Goal: Task Accomplishment & Management: Manage account settings

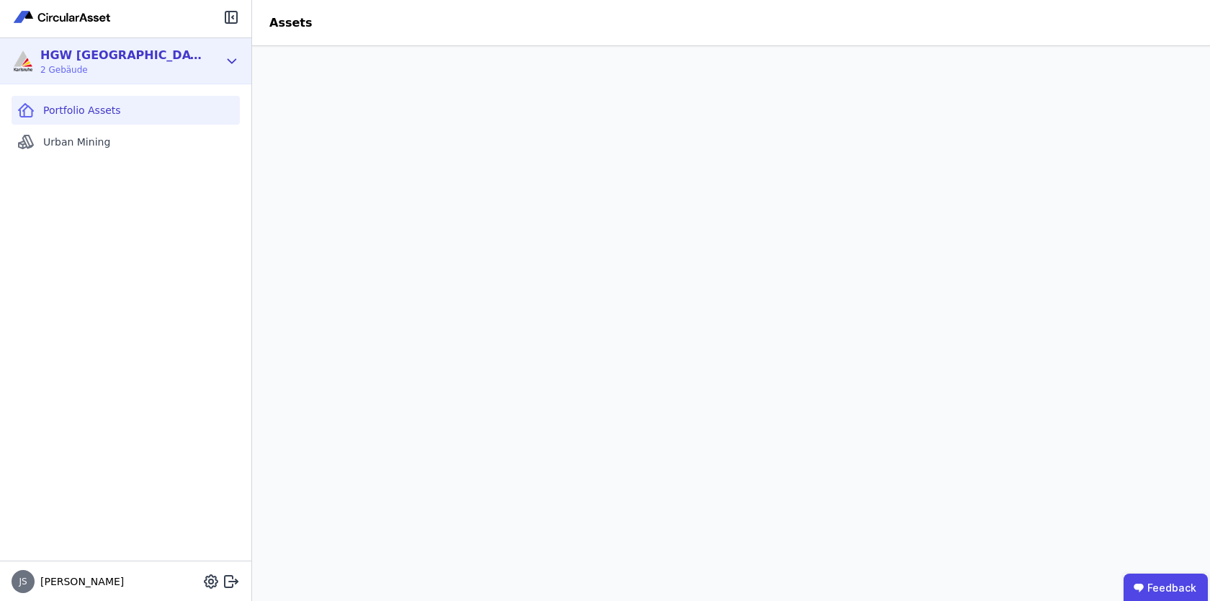
click at [220, 55] on div "HGW Karlsruhe 2 Gebäude" at bounding box center [125, 61] width 251 height 46
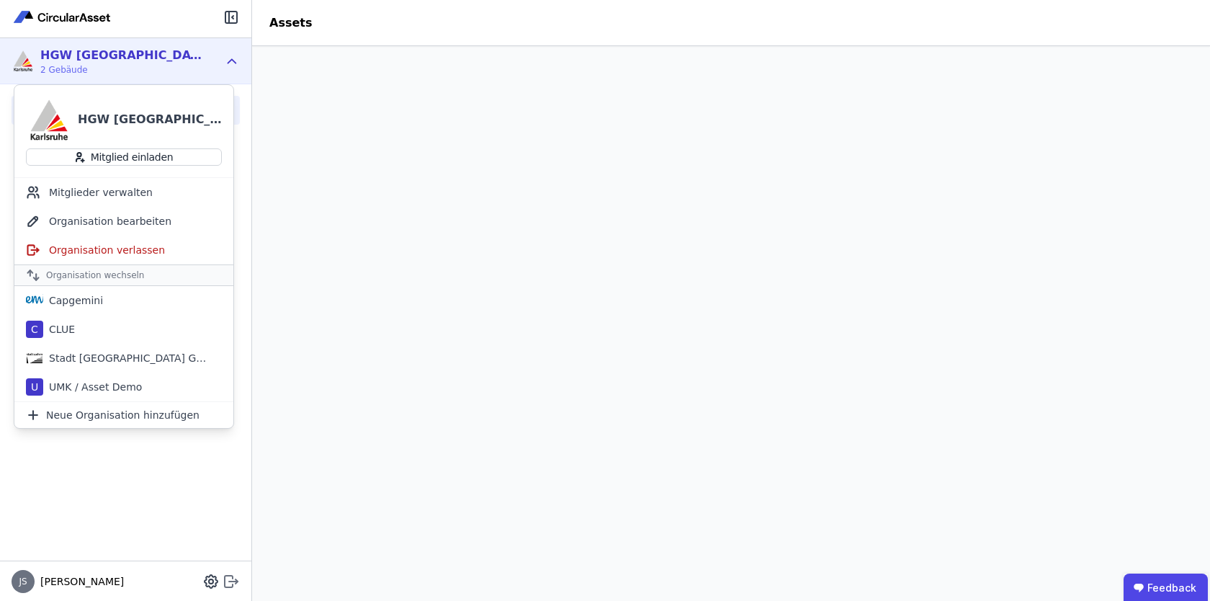
click at [229, 585] on icon at bounding box center [231, 581] width 17 height 17
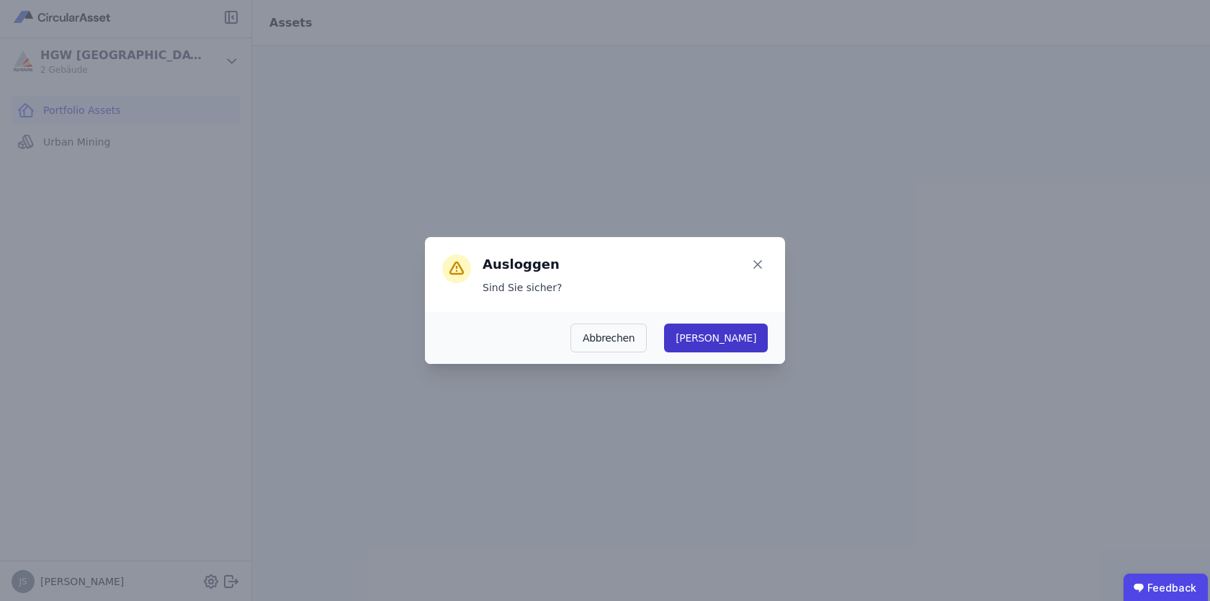
click at [751, 346] on button "Ja" at bounding box center [716, 337] width 104 height 29
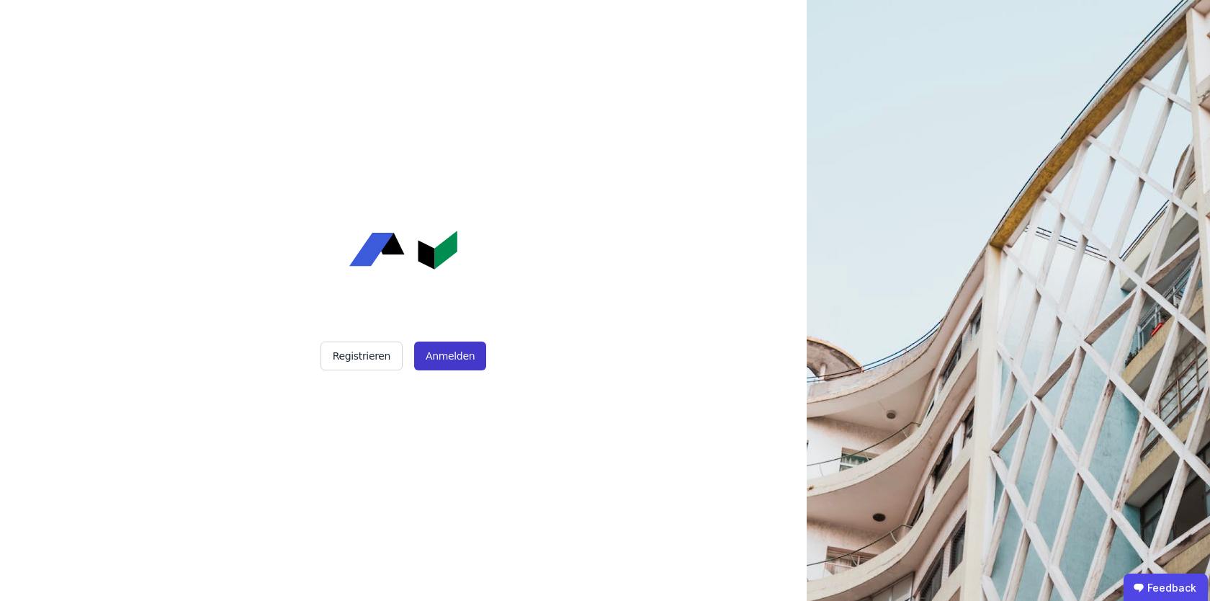
click at [444, 359] on button "Anmelden" at bounding box center [450, 355] width 72 height 29
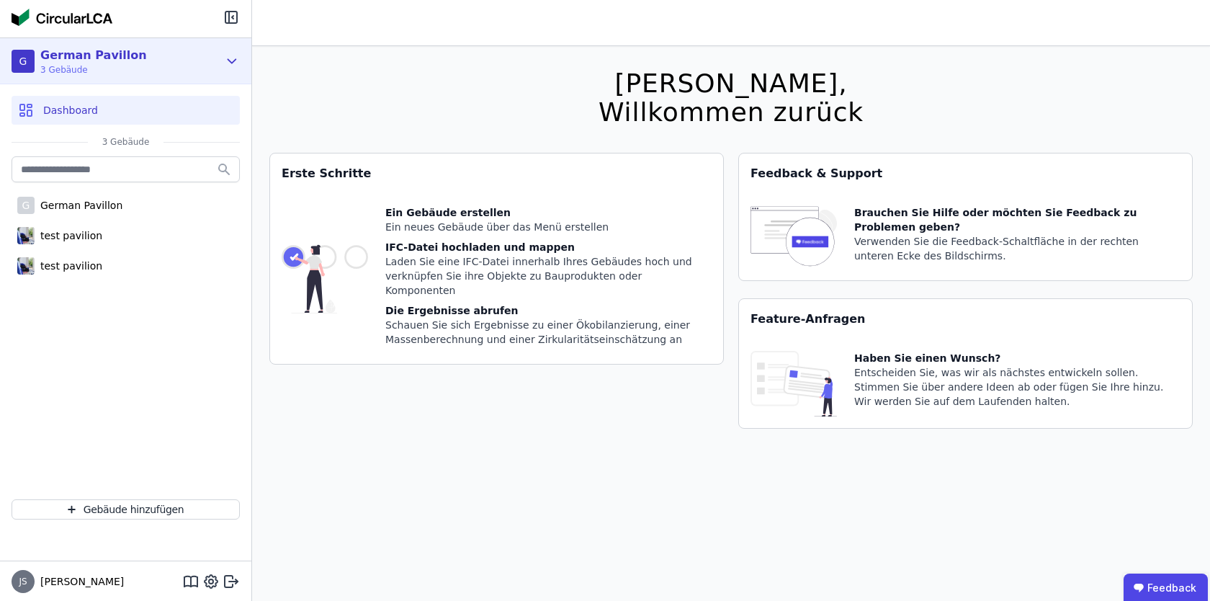
click at [228, 63] on icon at bounding box center [232, 61] width 16 height 17
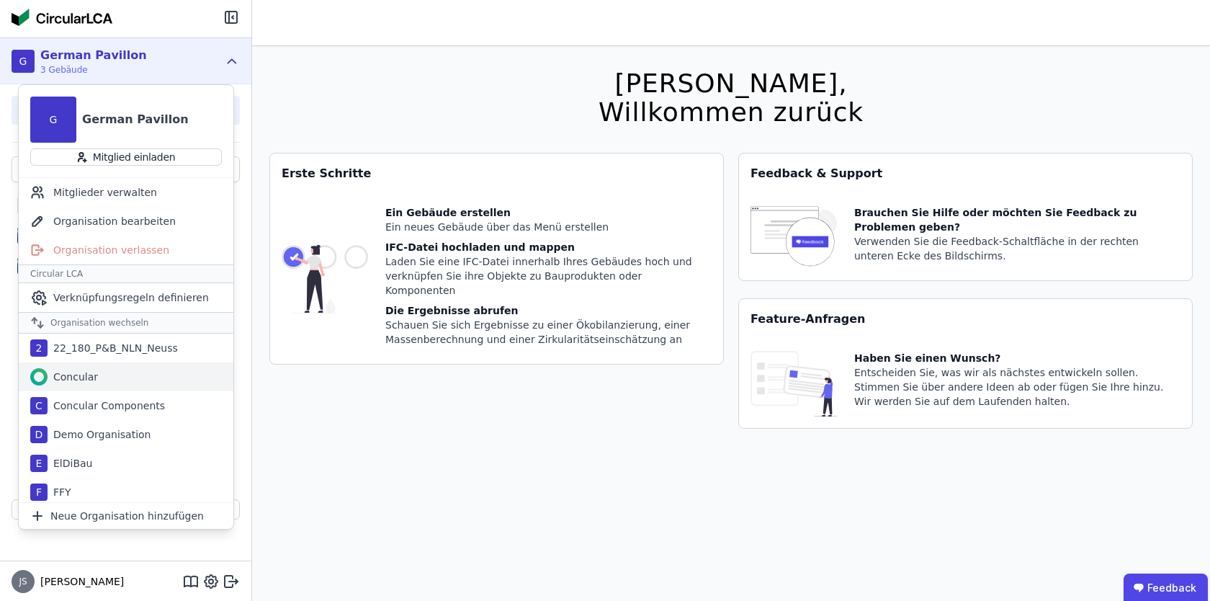
click at [86, 368] on div "Concular" at bounding box center [126, 376] width 215 height 29
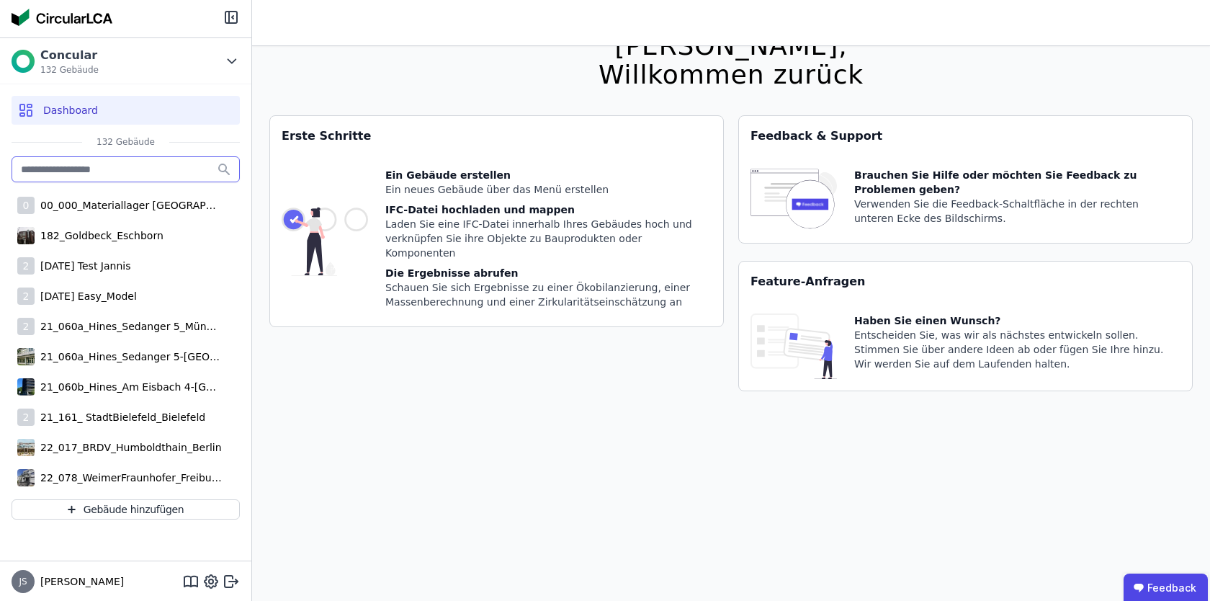
click at [131, 165] on input "text" at bounding box center [126, 169] width 228 height 26
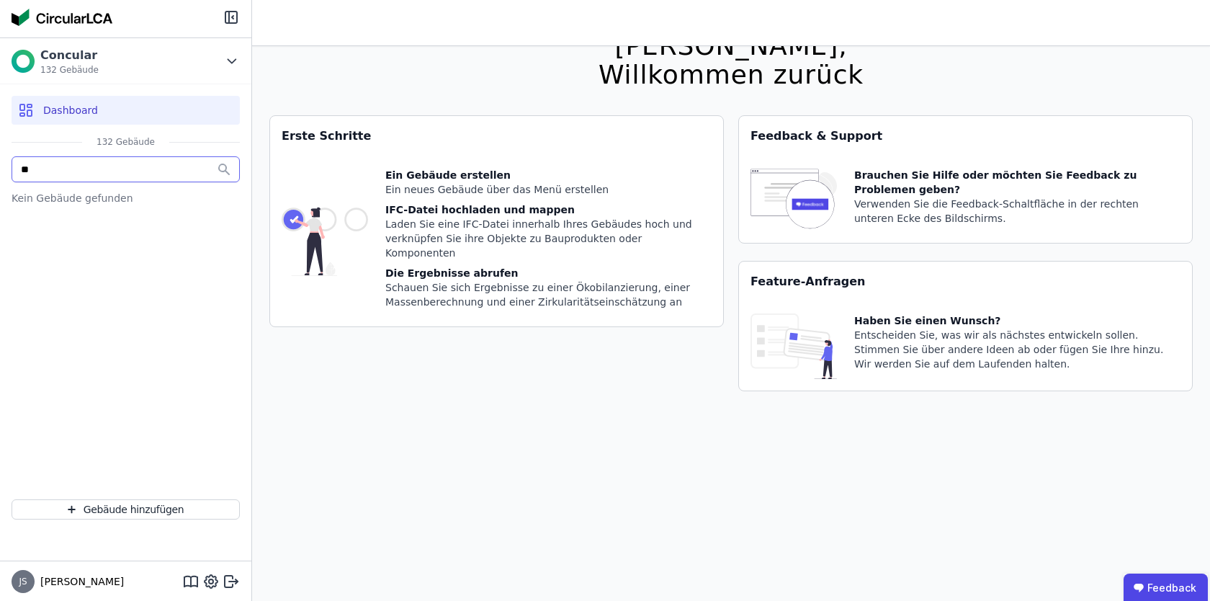
type input "*"
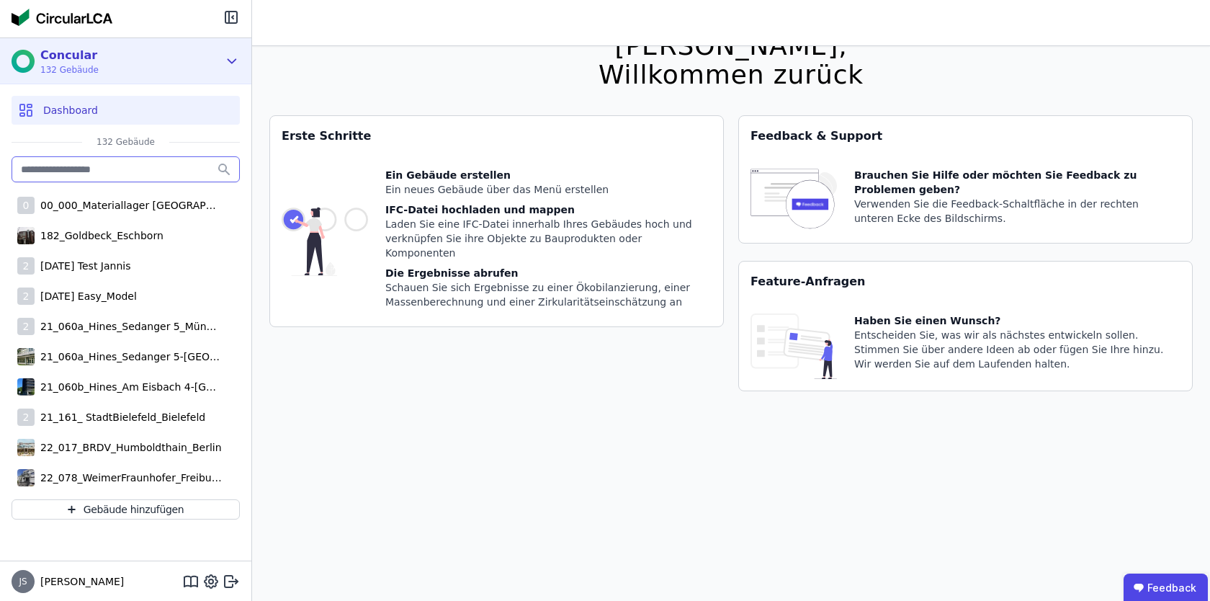
click at [223, 60] on div "Concular 132 Gebäude" at bounding box center [125, 61] width 251 height 46
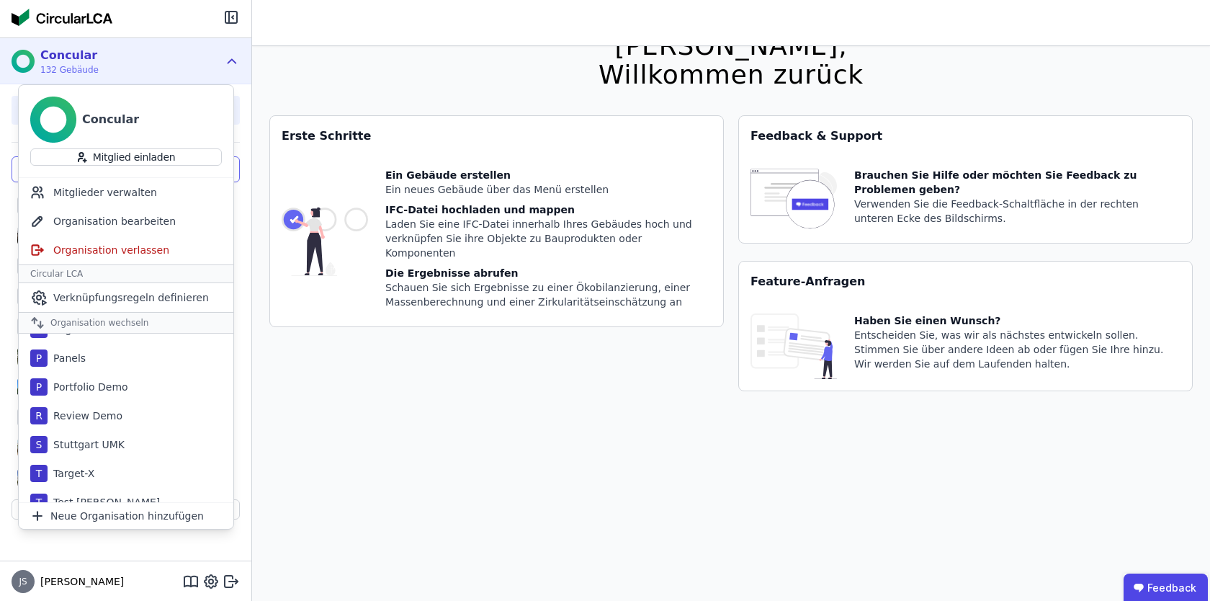
scroll to position [436, 0]
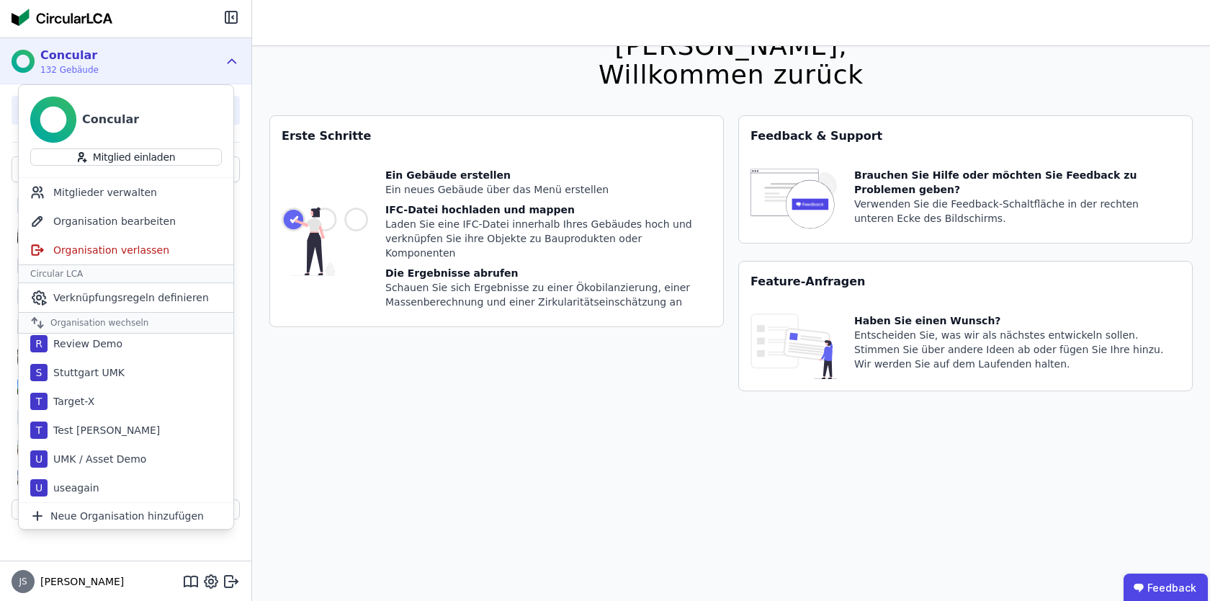
click at [167, 552] on div "Concular 132 Gebäude Concular Mitglied einladen Mitglieder verwalten Organisati…" at bounding box center [125, 298] width 251 height 523
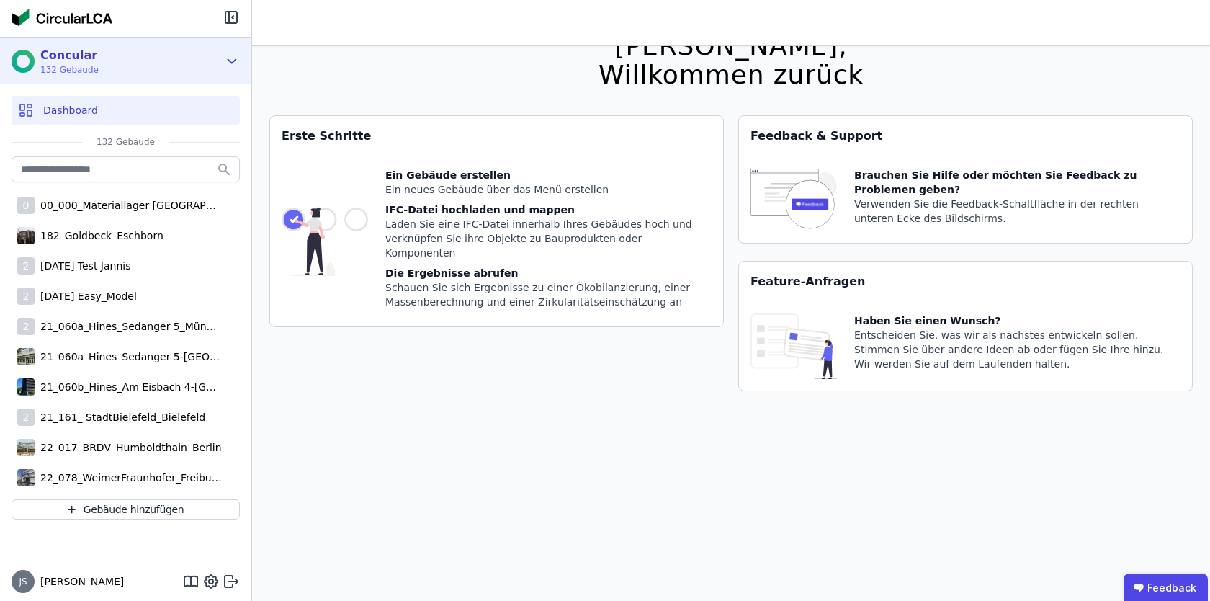
click at [233, 66] on icon at bounding box center [232, 61] width 16 height 17
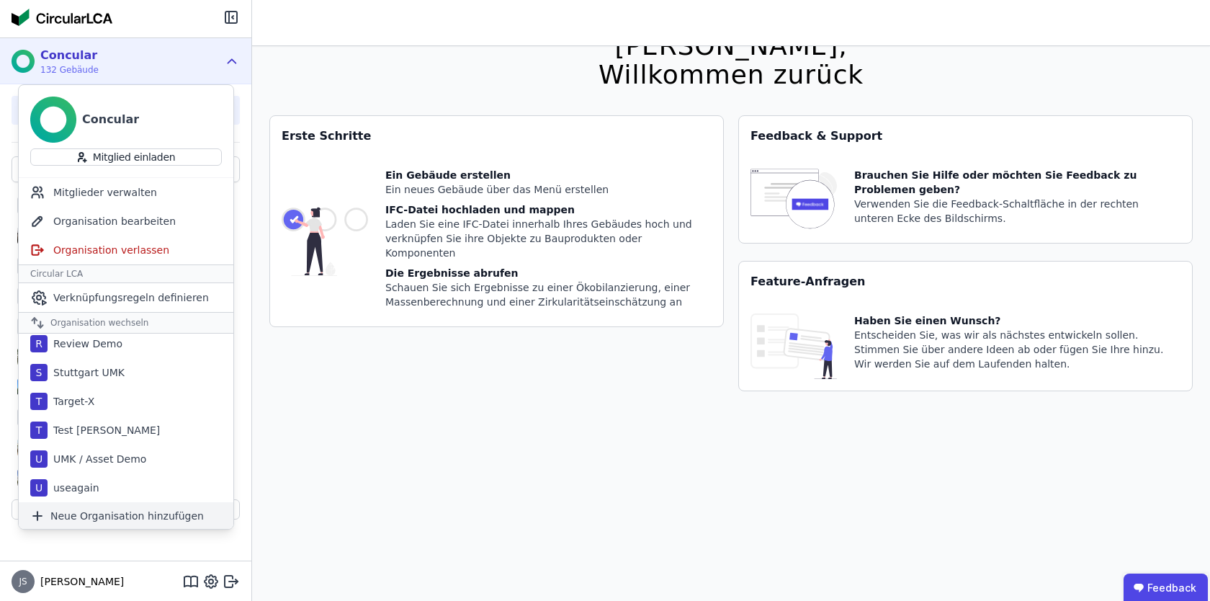
click at [95, 514] on span "Neue Organisation hinzufügen" at bounding box center [126, 515] width 153 height 14
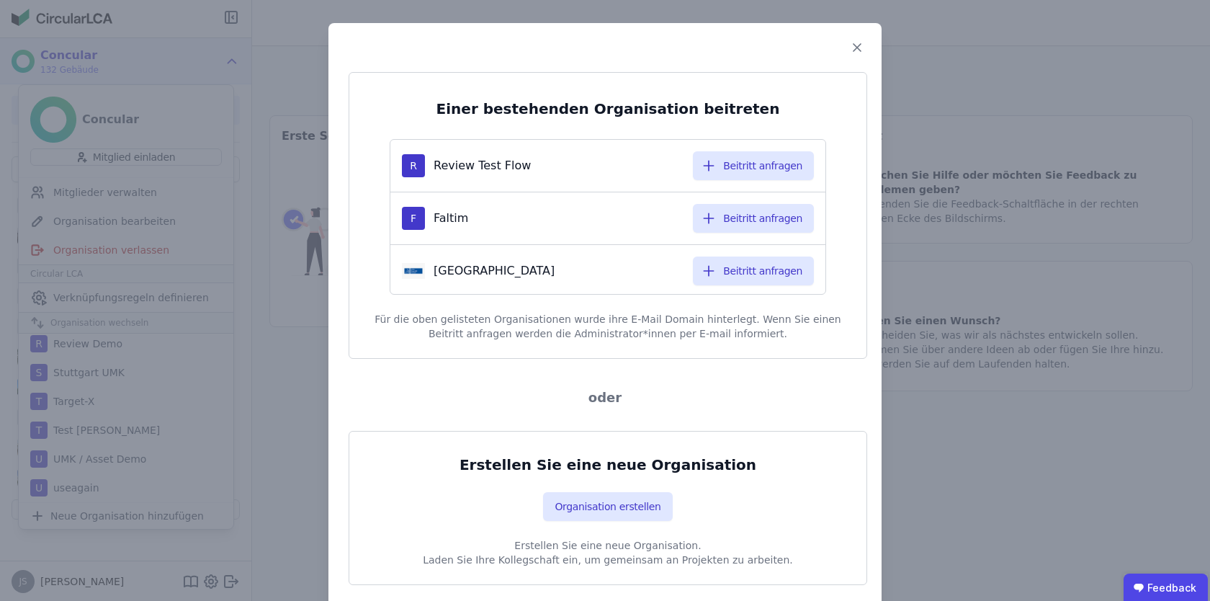
scroll to position [161, 0]
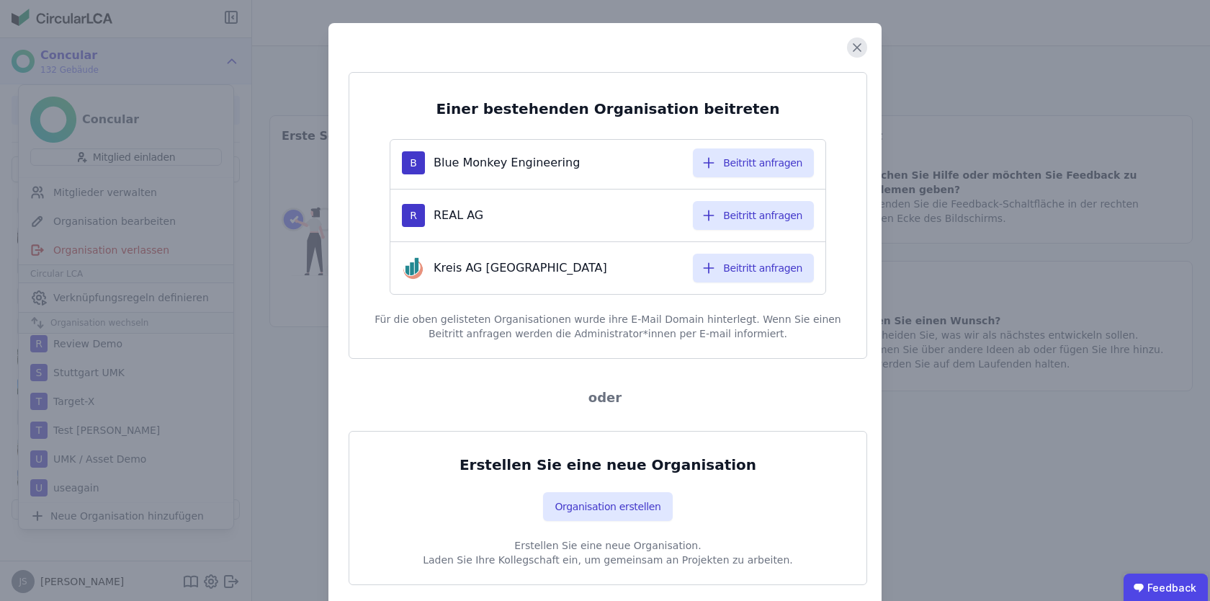
click at [854, 49] on icon at bounding box center [856, 47] width 7 height 7
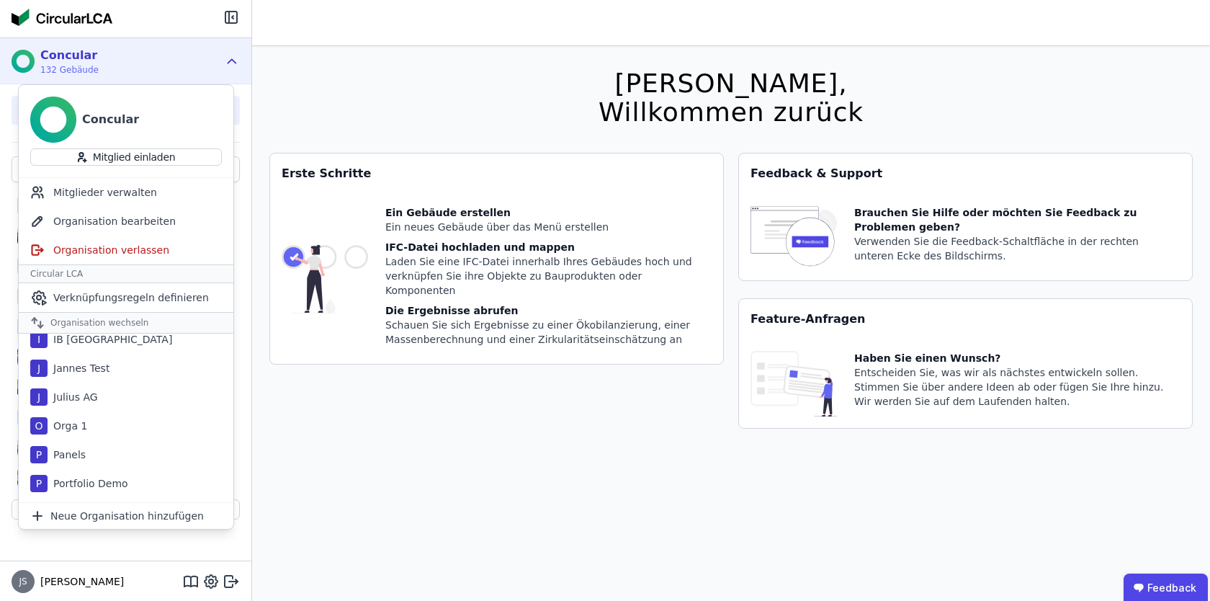
scroll to position [436, 0]
click at [446, 466] on div "Hallo Julius, Willkommen zurück Sie verwenden derzeit eine Beta-Version. Es kön…" at bounding box center [730, 346] width 923 height 601
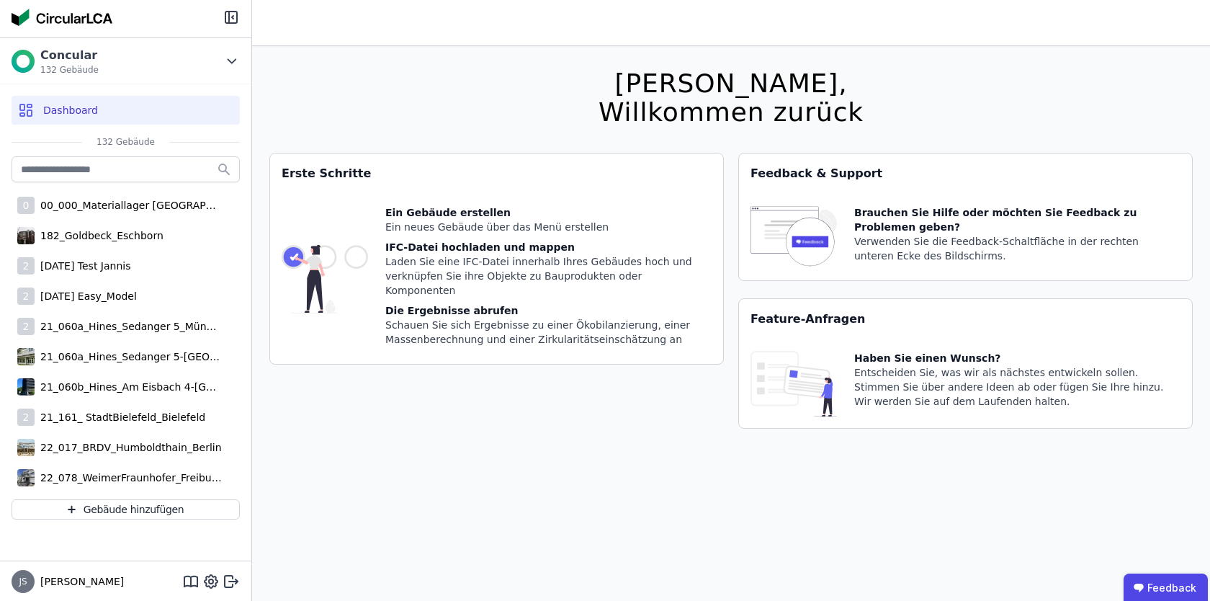
click at [171, 532] on div "Concular 132 Gebäude Dashboard 132 Gebäude 0 00_000_Materiallager Stuttgart 182…" at bounding box center [125, 298] width 251 height 523
click at [212, 583] on icon at bounding box center [210, 581] width 17 height 17
select select "*"
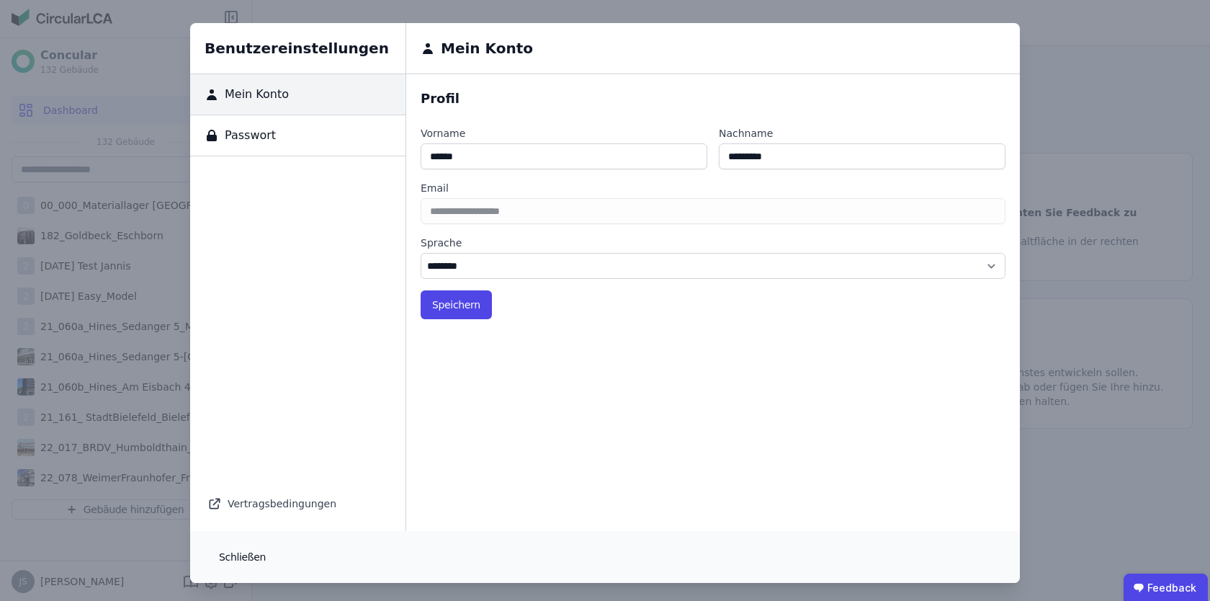
click at [250, 558] on button "Schließen" at bounding box center [242, 556] width 70 height 29
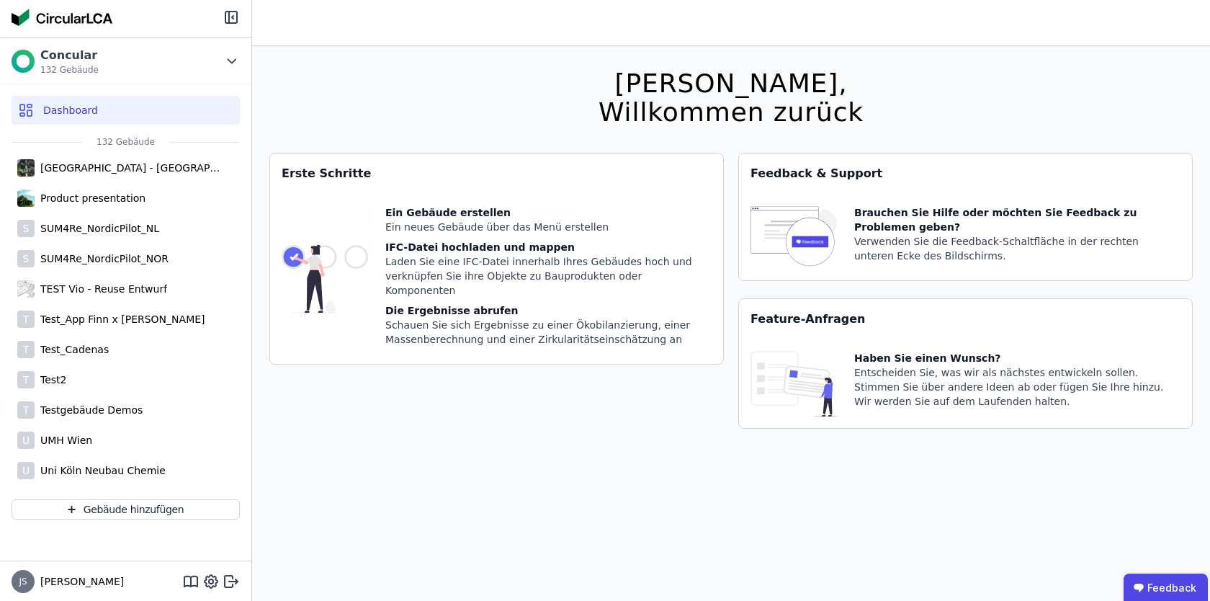
scroll to position [3707, 0]
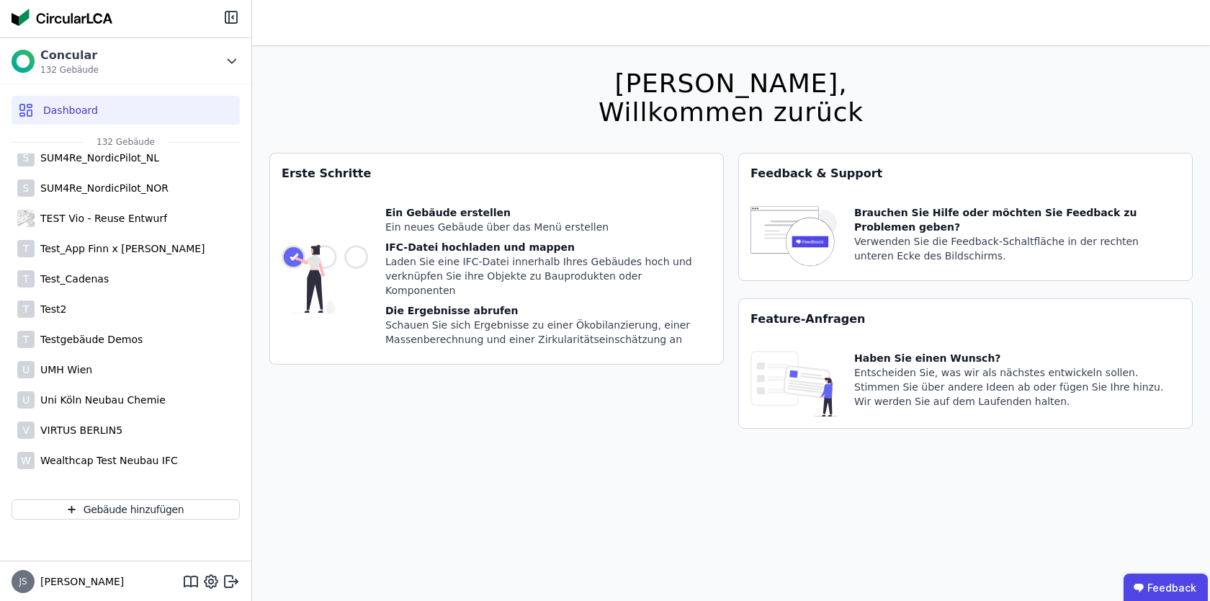
click at [289, 443] on div "Erste Schritte Ein Gebäude erstellen Ein neues Gebäude über das Menü erstellen …" at bounding box center [496, 299] width 454 height 293
click at [598, 323] on div "Schauen Sie sich Ergebnisse zu einer Ökobilanzierung, einer Massenberechnung un…" at bounding box center [548, 332] width 326 height 29
